Goal: Task Accomplishment & Management: Manage account settings

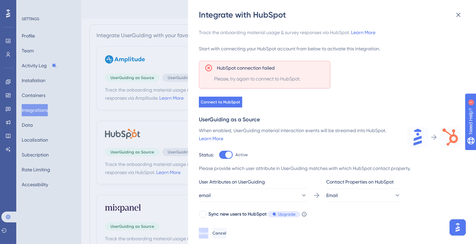
drag, startPoint x: 471, startPoint y: 169, endPoint x: 45, endPoint y: 4, distance: 456.8
click at [223, 158] on div at bounding box center [226, 155] width 14 height 8
click at [219, 155] on input "Active" at bounding box center [219, 155] width 0 height 0
checkbox input "false"
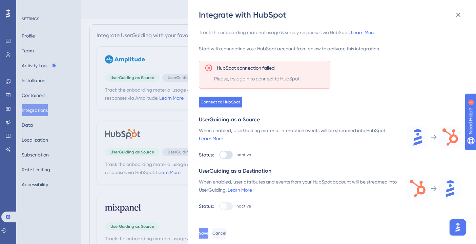
click at [208, 236] on span "Save" at bounding box center [203, 233] width 9 height 5
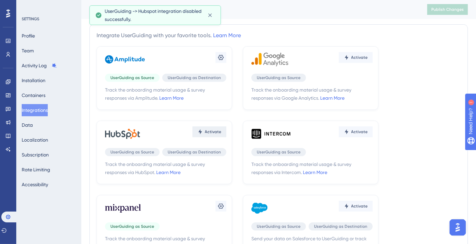
click at [213, 132] on span "Activate" at bounding box center [213, 131] width 17 height 5
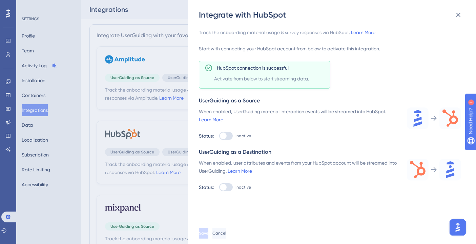
click at [224, 135] on div at bounding box center [223, 136] width 7 height 7
click at [219, 136] on input "Inactive" at bounding box center [219, 136] width 0 height 0
checkbox input "true"
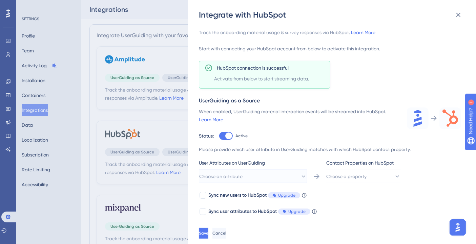
click at [259, 173] on button "Choose an attribute" at bounding box center [253, 177] width 108 height 14
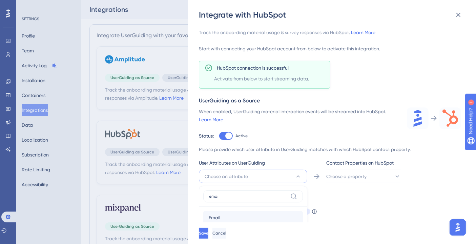
type input "emai"
click at [238, 222] on div "Email Email" at bounding box center [253, 218] width 89 height 14
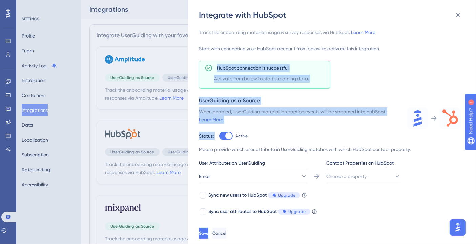
drag, startPoint x: 469, startPoint y: 68, endPoint x: 463, endPoint y: 127, distance: 59.5
click at [463, 127] on div "Track the onboarding material usage & survey responses via HubSpot. Learn More …" at bounding box center [335, 121] width 273 height 202
click at [436, 81] on div "Track the onboarding material usage & survey responses via HubSpot. Learn More …" at bounding box center [330, 147] width 262 height 239
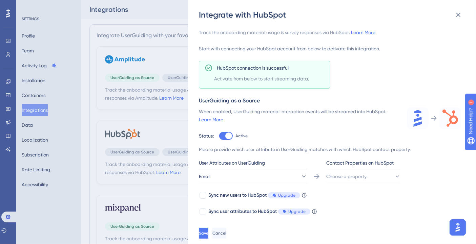
scroll to position [39, 0]
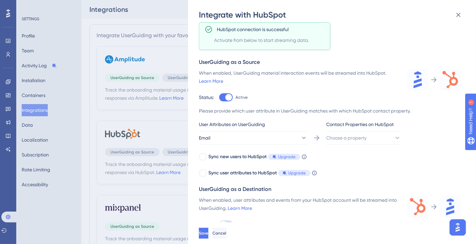
drag, startPoint x: 471, startPoint y: 66, endPoint x: 19, endPoint y: 0, distance: 456.8
click at [373, 136] on button "Choose a property" at bounding box center [363, 138] width 74 height 14
click at [359, 176] on div "Email Email" at bounding box center [363, 180] width 55 height 14
click at [270, 138] on button "Email" at bounding box center [253, 138] width 108 height 14
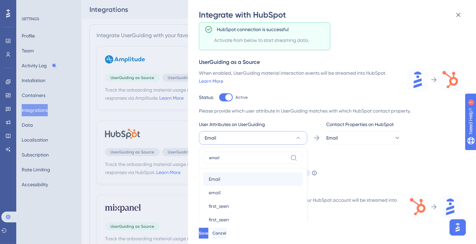
type input "email"
click at [225, 179] on div "Email Email" at bounding box center [253, 180] width 89 height 14
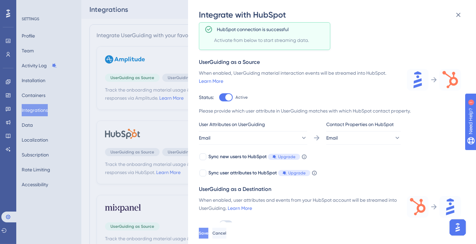
click at [208, 236] on span "Save" at bounding box center [203, 233] width 9 height 5
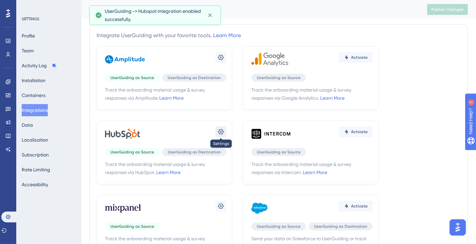
click at [217, 128] on button at bounding box center [220, 132] width 11 height 11
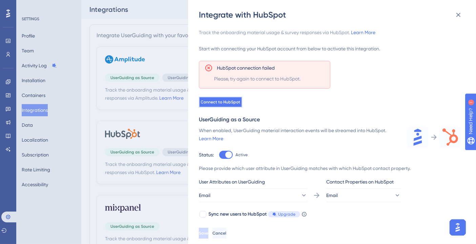
click at [221, 99] on button "Connect to HubSpot" at bounding box center [220, 102] width 43 height 11
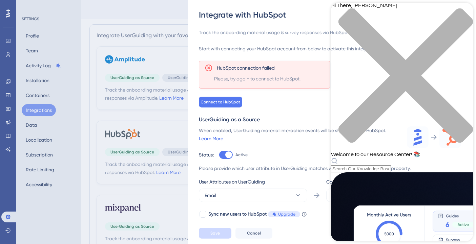
scroll to position [297, 0]
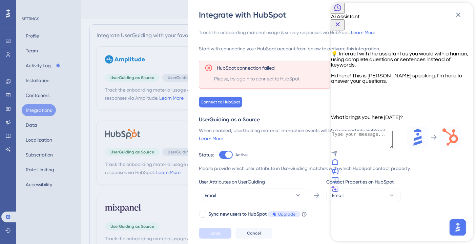
click at [340, 22] on icon "Close Button" at bounding box center [337, 24] width 4 height 4
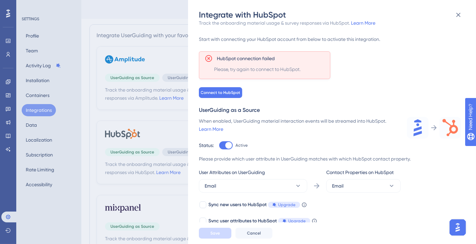
scroll to position [0, 0]
